Goal: Task Accomplishment & Management: Complete application form

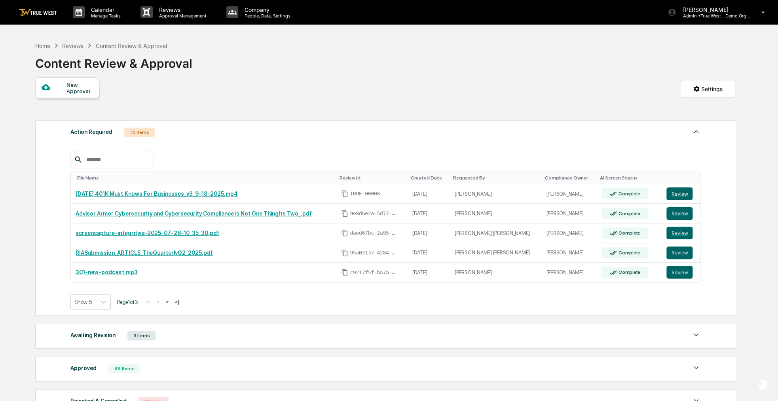
click at [90, 87] on div "New Approval" at bounding box center [79, 88] width 27 height 13
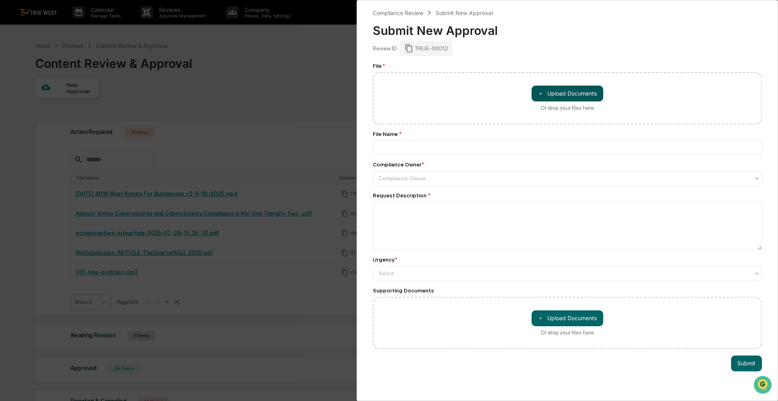
click at [554, 98] on button "＋ Upload Documents" at bounding box center [568, 93] width 72 height 16
type input "**********"
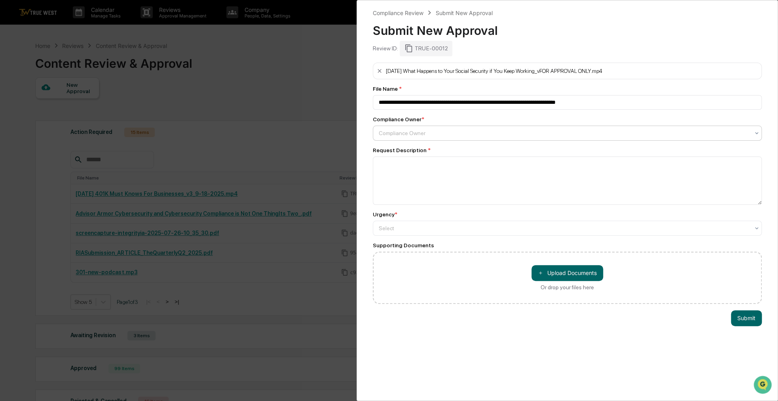
click at [557, 138] on div "Compliance Owner" at bounding box center [564, 132] width 379 height 11
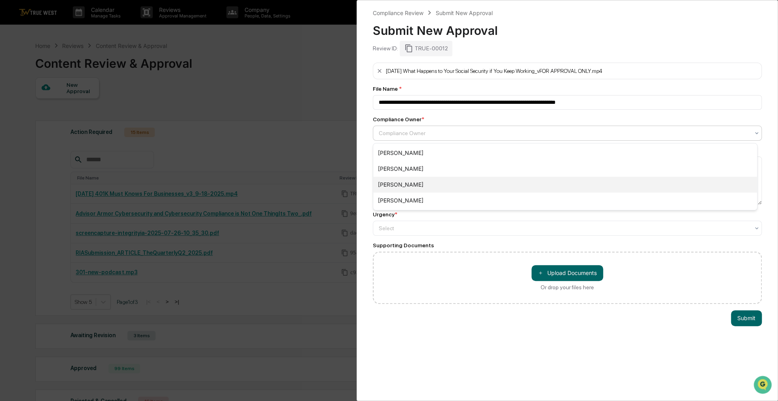
click at [441, 184] on div "[PERSON_NAME]" at bounding box center [565, 185] width 384 height 16
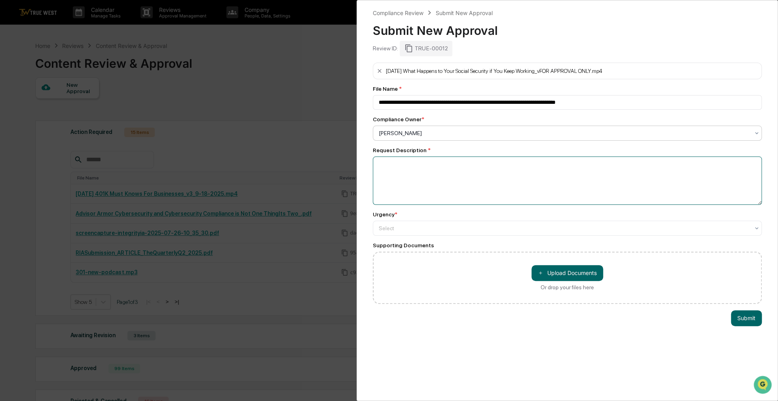
click at [439, 174] on textarea at bounding box center [567, 180] width 389 height 48
type textarea "********"
click at [448, 230] on div at bounding box center [564, 228] width 371 height 8
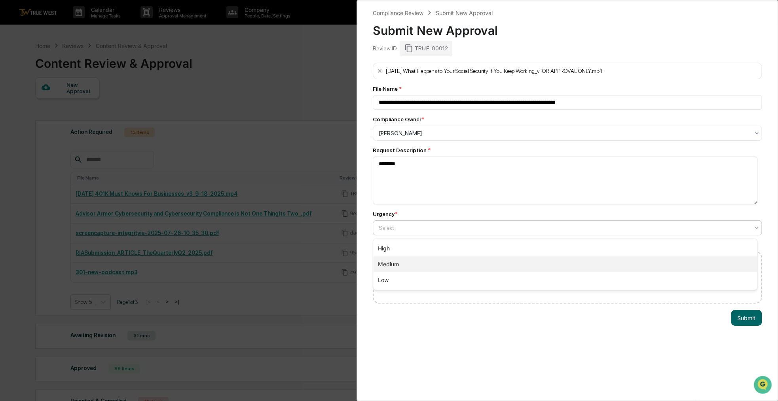
click at [421, 264] on div "Medium" at bounding box center [565, 264] width 384 height 16
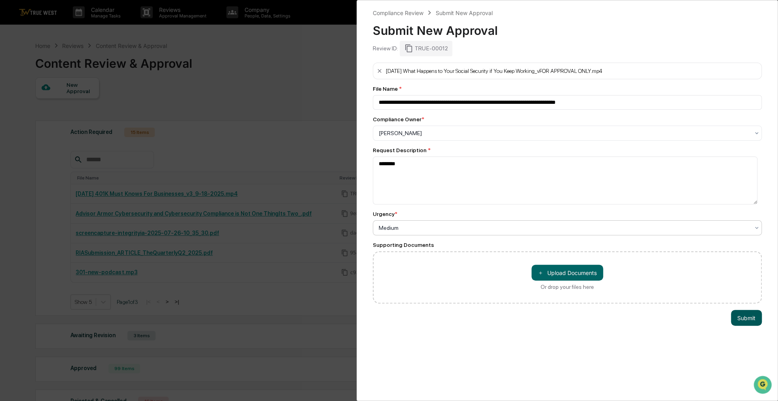
click at [733, 315] on button "Submit" at bounding box center [746, 318] width 31 height 16
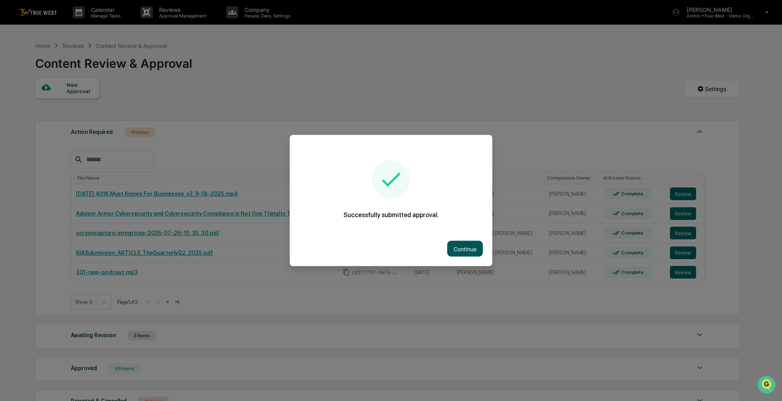
click at [470, 251] on button "Continue" at bounding box center [465, 249] width 36 height 16
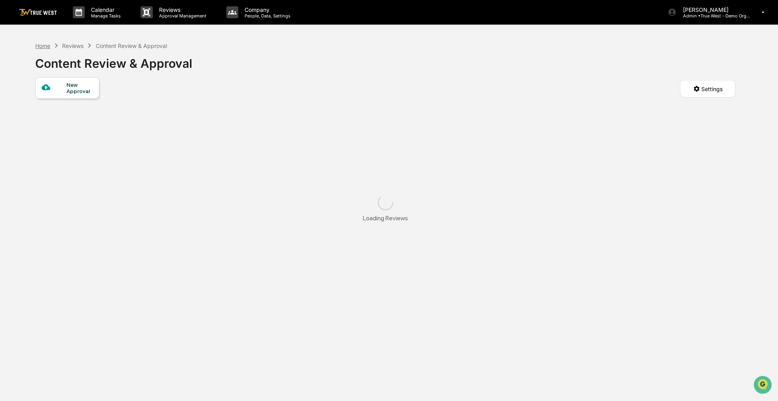
click at [40, 44] on div "Home" at bounding box center [42, 45] width 15 height 7
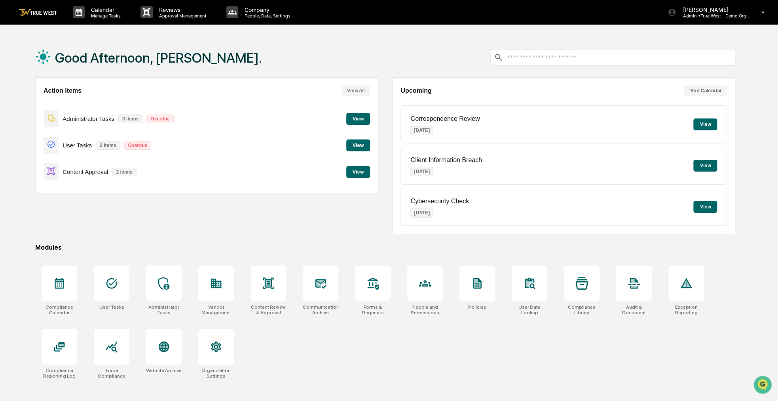
click at [353, 172] on button "View" at bounding box center [358, 172] width 24 height 12
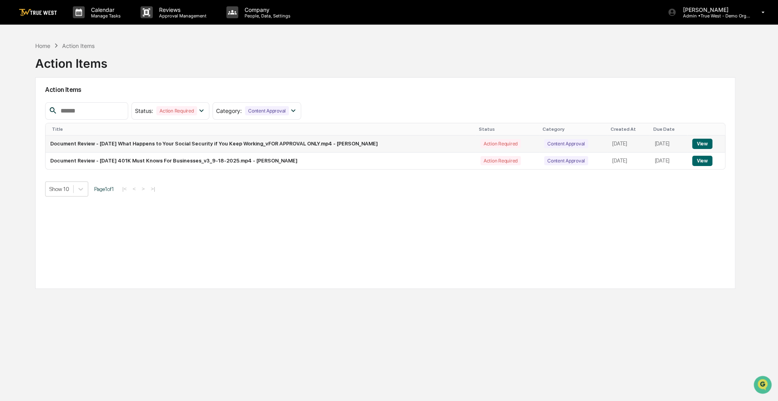
click at [707, 142] on button "View" at bounding box center [702, 144] width 20 height 10
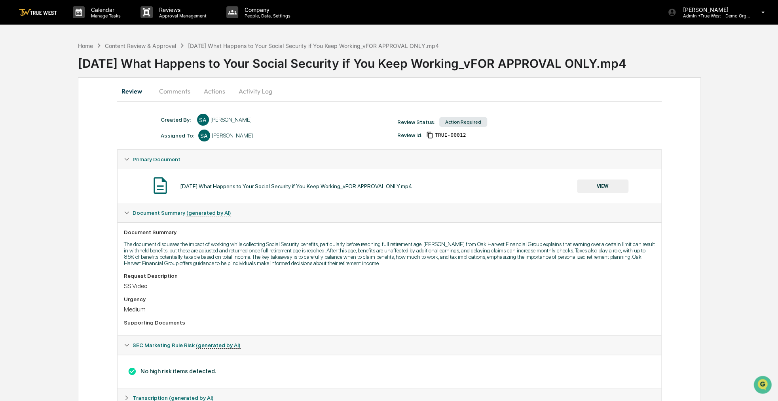
click at [220, 101] on div "Review Comments Actions Activity Log" at bounding box center [389, 92] width 545 height 20
click at [215, 97] on button "Actions" at bounding box center [215, 91] width 36 height 19
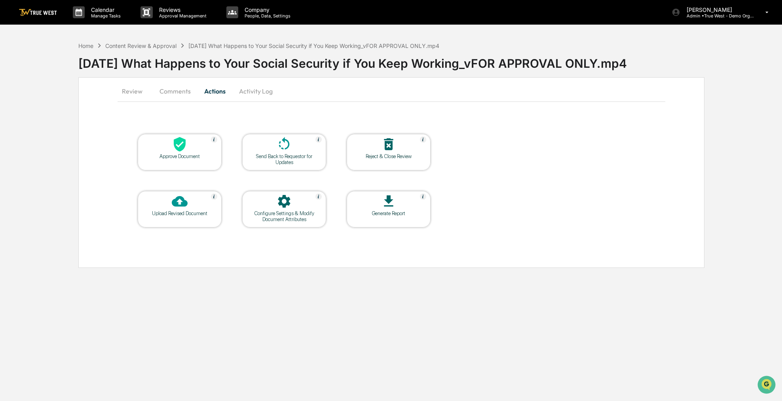
click at [182, 142] on icon at bounding box center [180, 144] width 16 height 16
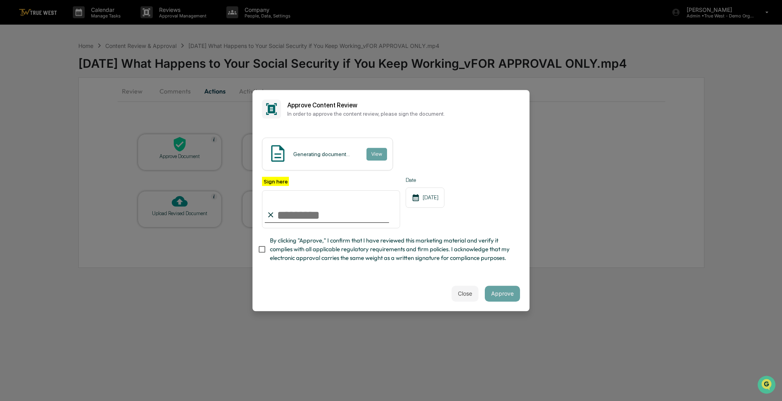
click at [311, 247] on span "By clicking "Approve," I confirm that I have reviewed this marketing material a…" at bounding box center [392, 249] width 244 height 27
drag, startPoint x: 311, startPoint y: 247, endPoint x: 305, endPoint y: 218, distance: 30.4
click at [305, 218] on input "Sign here" at bounding box center [331, 209] width 138 height 38
type input "**********"
click at [310, 244] on span "By clicking "Approve," I confirm that I have reviewed this marketing material a…" at bounding box center [392, 249] width 244 height 27
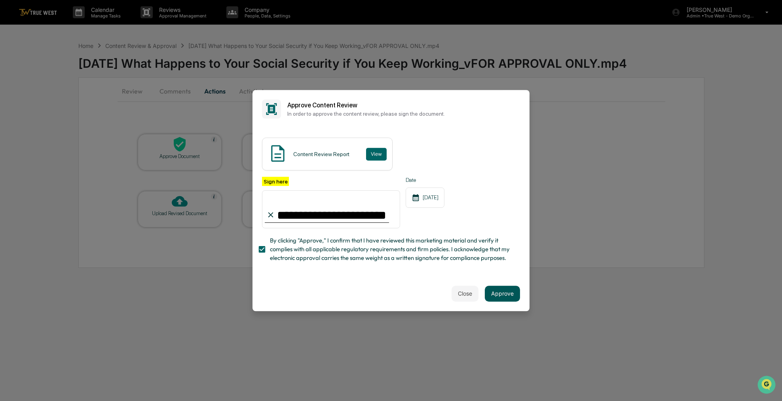
click at [496, 294] on button "Approve" at bounding box center [502, 293] width 35 height 16
